Goal: Task Accomplishment & Management: Use online tool/utility

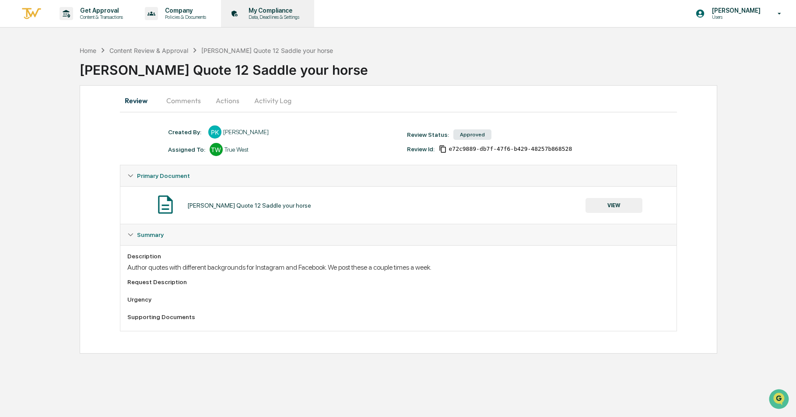
click at [242, 14] on icon at bounding box center [235, 14] width 14 height 14
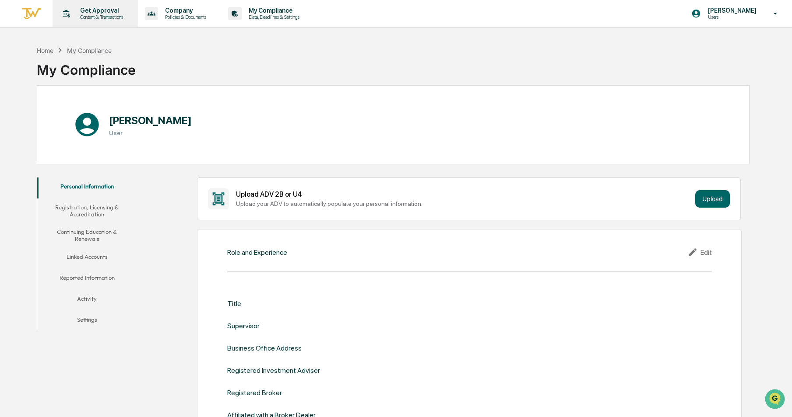
click at [74, 10] on p "Get Approval" at bounding box center [100, 10] width 54 height 7
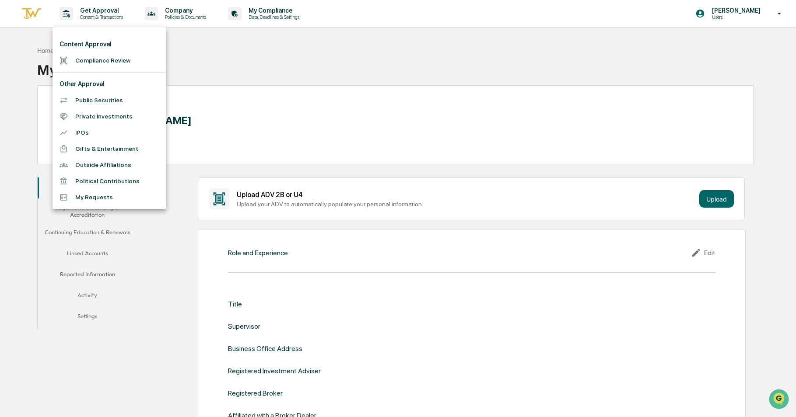
click at [179, 18] on div at bounding box center [398, 208] width 796 height 417
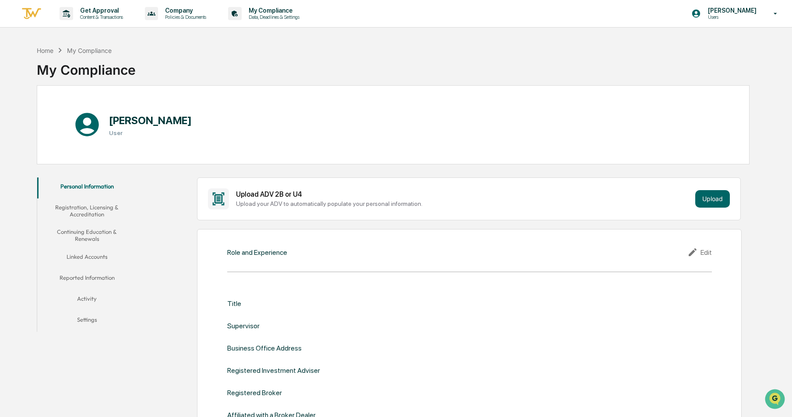
click at [182, 14] on p "Policies & Documents" at bounding box center [184, 17] width 53 height 6
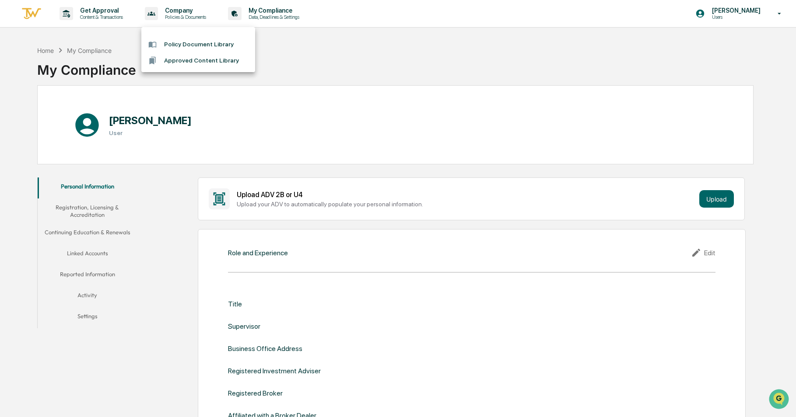
click at [264, 14] on div at bounding box center [398, 208] width 796 height 417
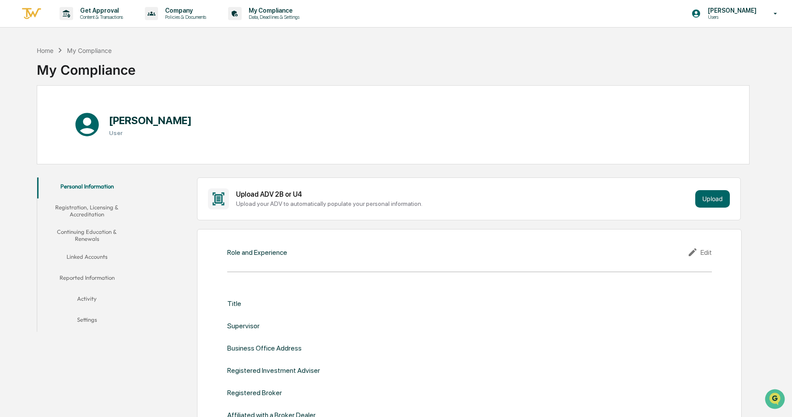
click at [264, 15] on p "Data, Deadlines & Settings" at bounding box center [273, 17] width 62 height 6
click at [29, 12] on img at bounding box center [31, 14] width 21 height 14
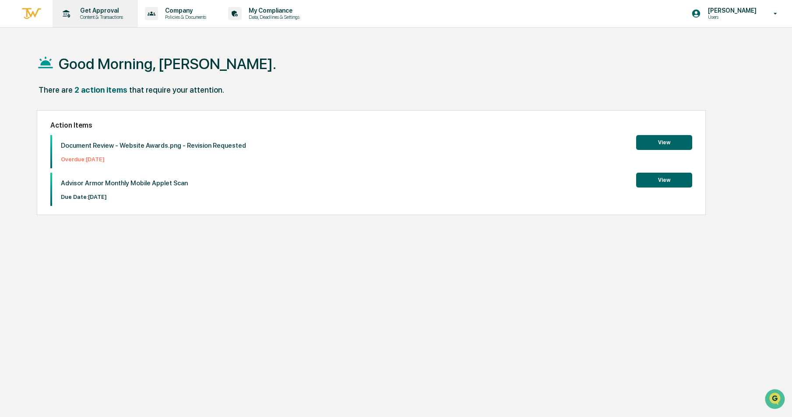
click at [102, 4] on div "Get Approval Content & Transactions" at bounding box center [94, 13] width 77 height 27
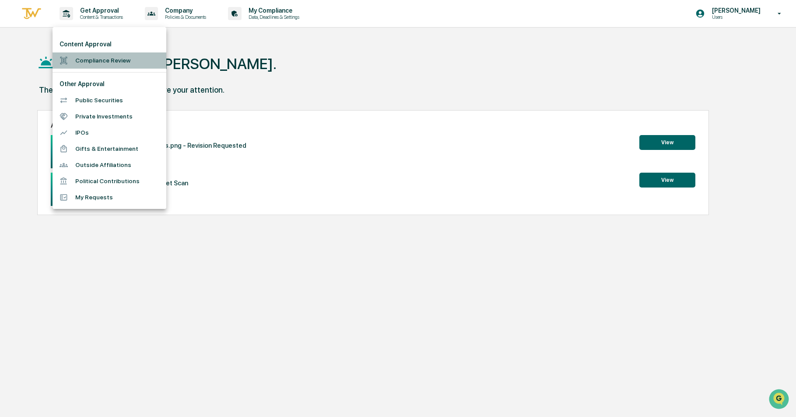
click at [83, 64] on li "Compliance Review" at bounding box center [110, 61] width 114 height 16
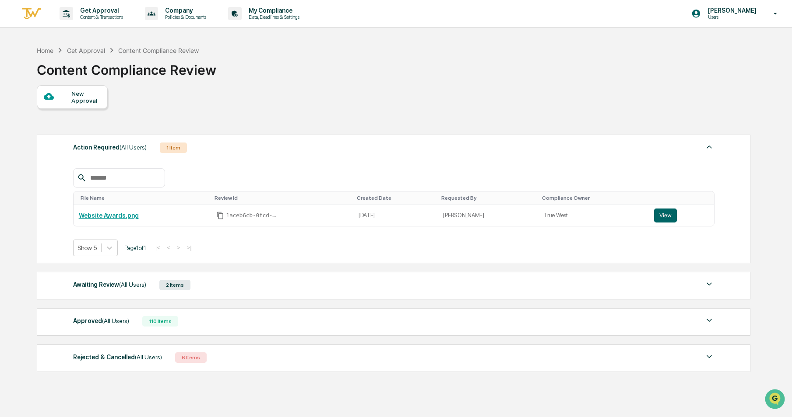
click at [251, 291] on div "Awaiting Review (All Users) 2 Items" at bounding box center [393, 285] width 641 height 12
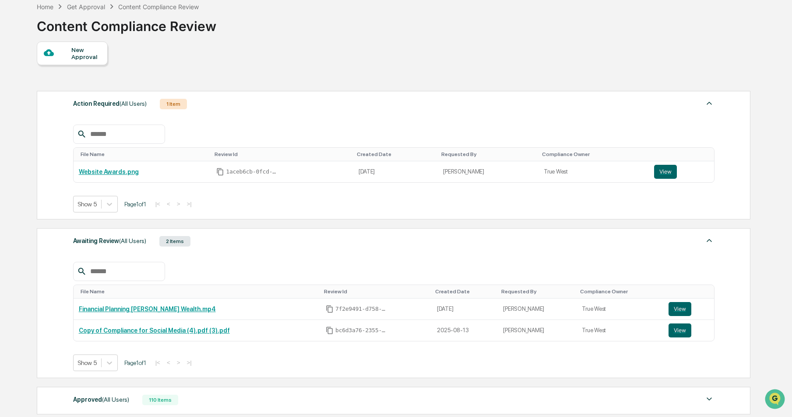
scroll to position [153, 0]
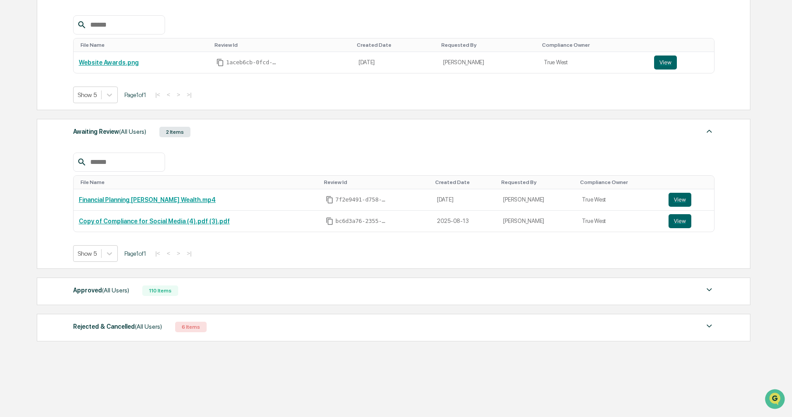
click at [165, 291] on div "110 Items" at bounding box center [160, 291] width 36 height 11
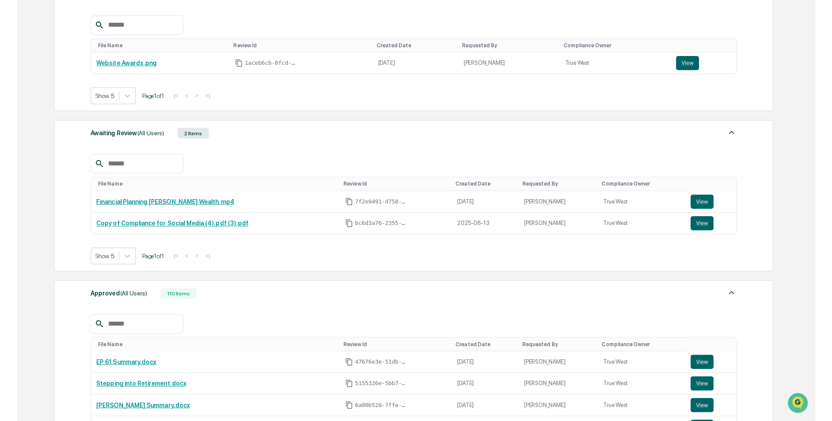
scroll to position [284, 0]
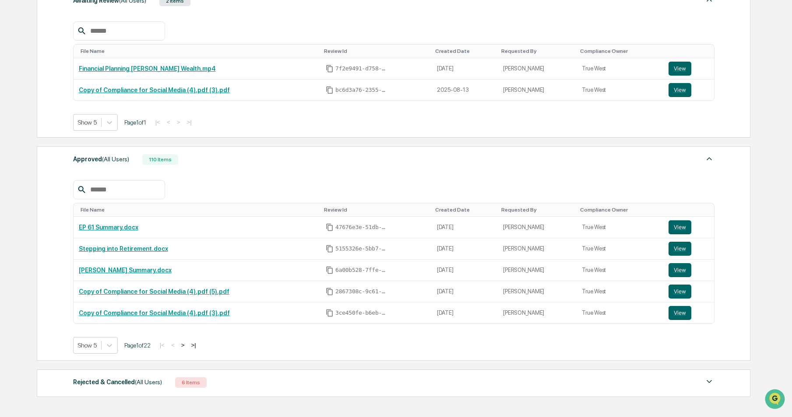
click at [184, 347] on button ">" at bounding box center [183, 345] width 9 height 7
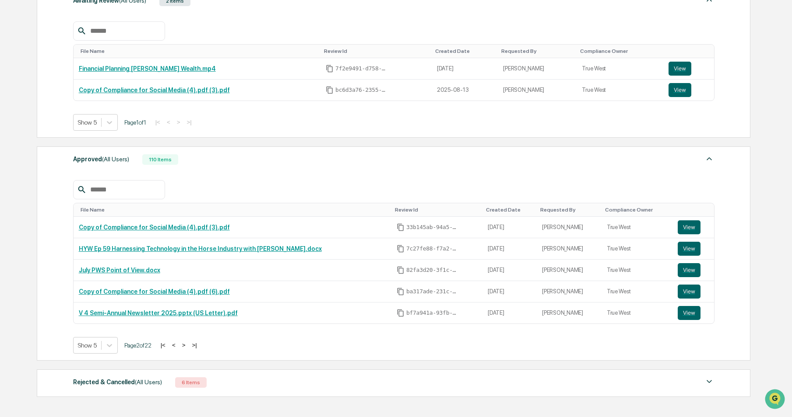
click at [188, 345] on button ">" at bounding box center [183, 345] width 9 height 7
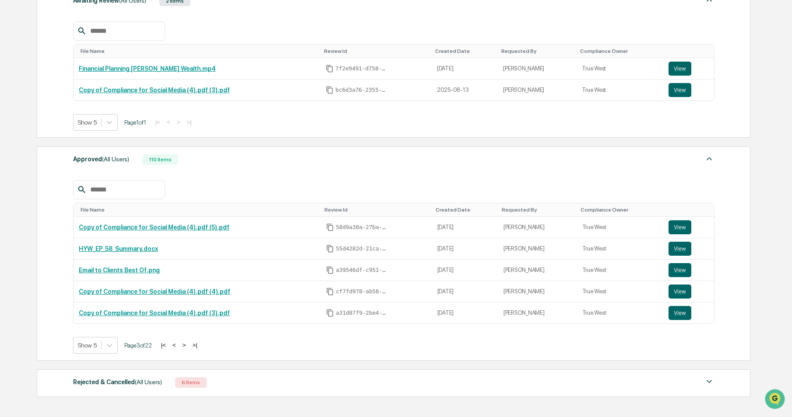
click at [189, 345] on button ">" at bounding box center [184, 345] width 9 height 7
click at [188, 345] on button ">" at bounding box center [183, 345] width 9 height 7
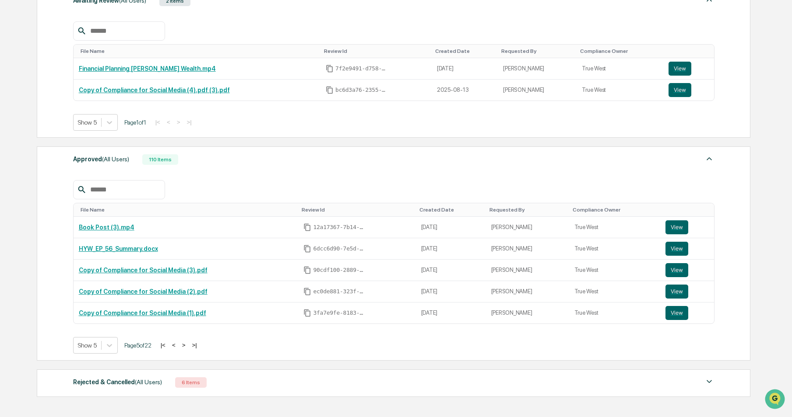
click at [188, 345] on button ">" at bounding box center [183, 345] width 9 height 7
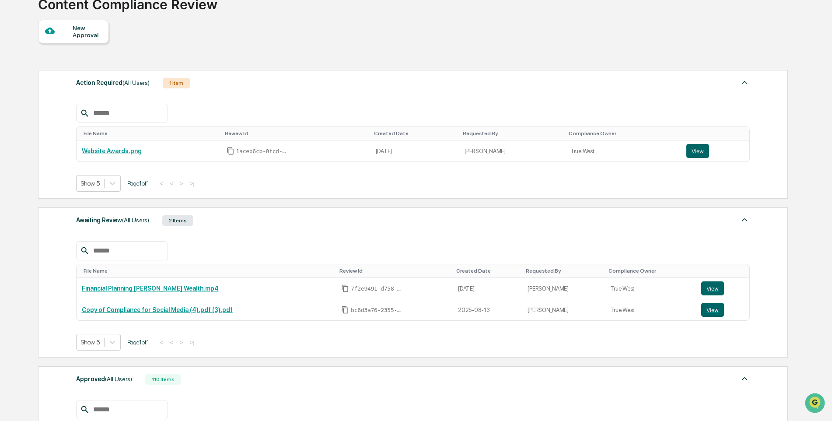
scroll to position [0, 0]
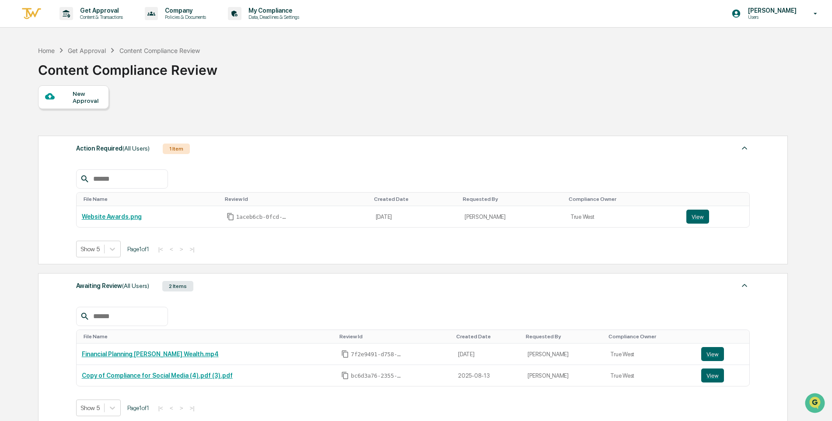
click at [99, 102] on div "New Approval" at bounding box center [87, 97] width 29 height 14
